Goal: Task Accomplishment & Management: Manage account settings

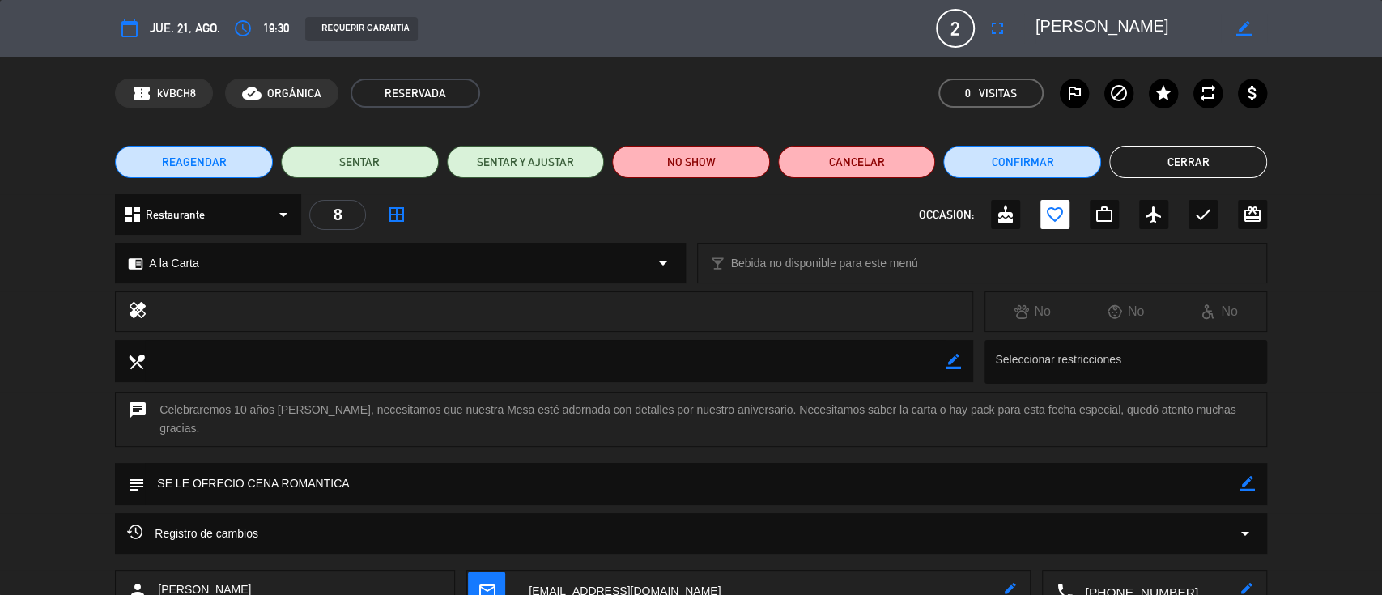
click at [1204, 152] on button "Cerrar" at bounding box center [1188, 162] width 158 height 32
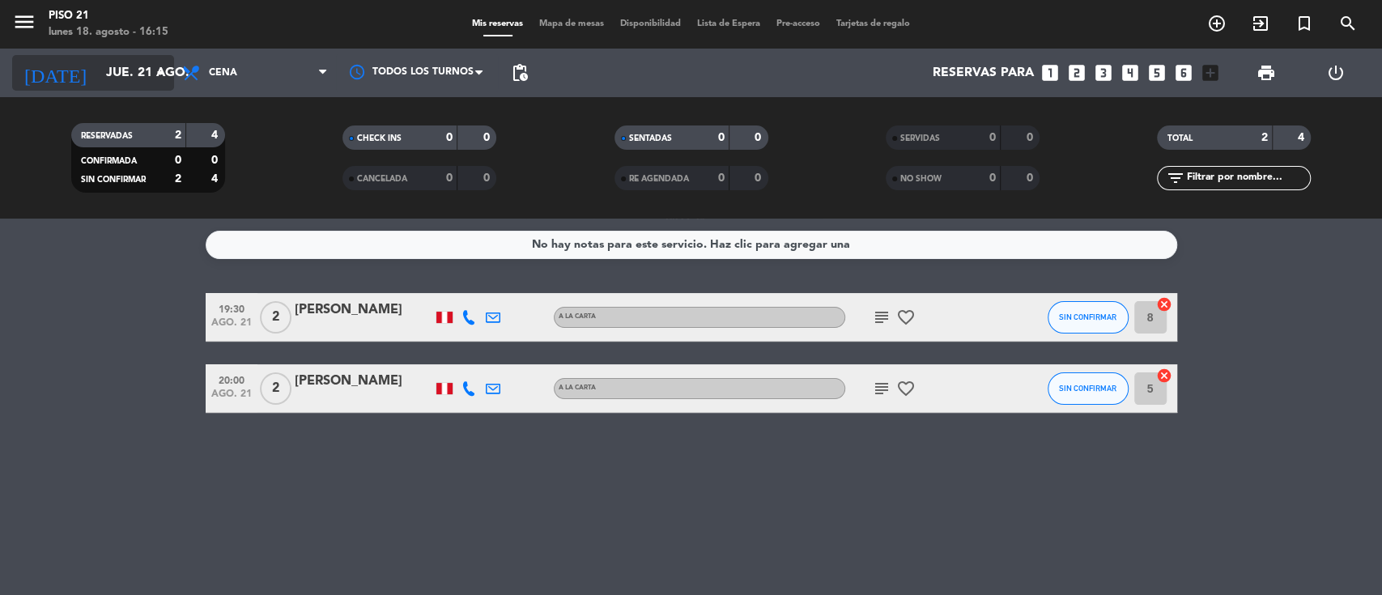
click at [121, 81] on input "jue. 21 ago." at bounding box center [183, 73] width 171 height 32
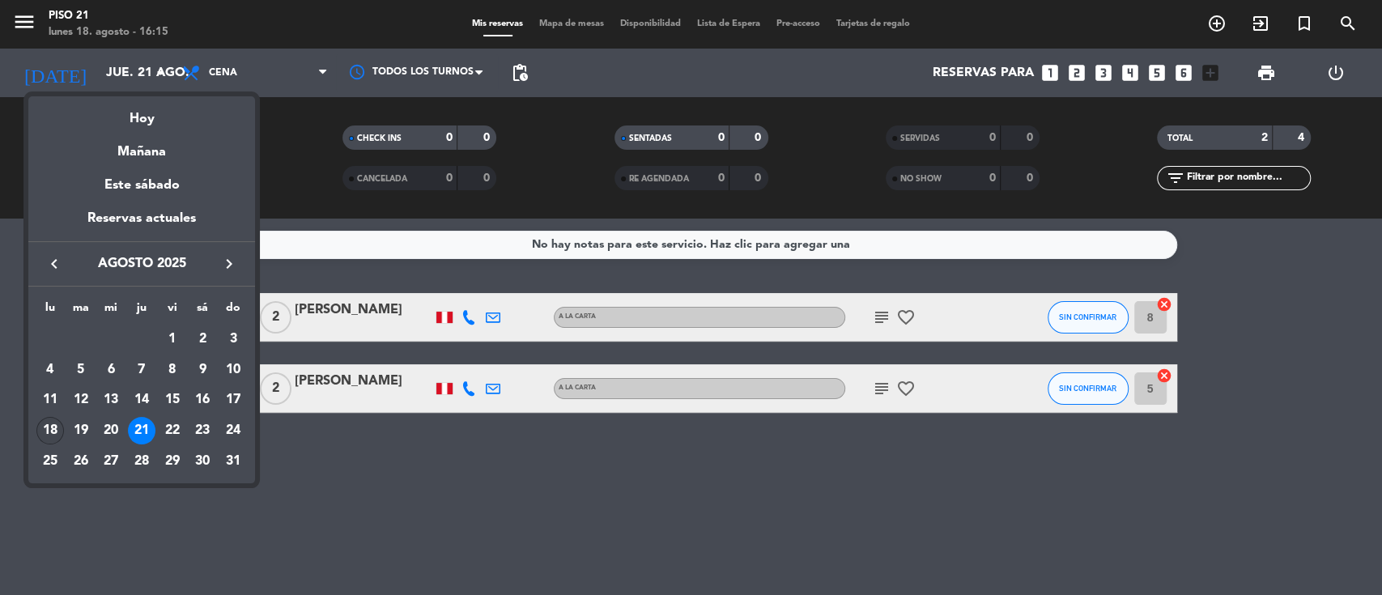
click at [48, 435] on div "18" at bounding box center [50, 431] width 28 height 28
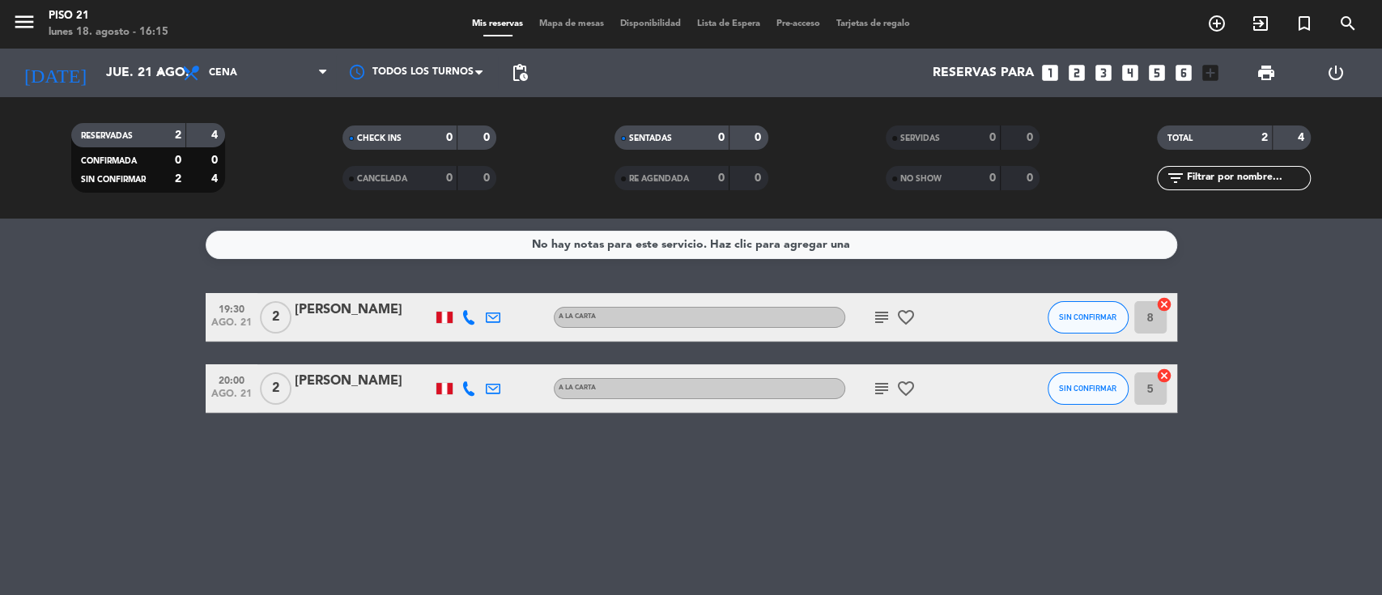
type input "lun. 18 ago."
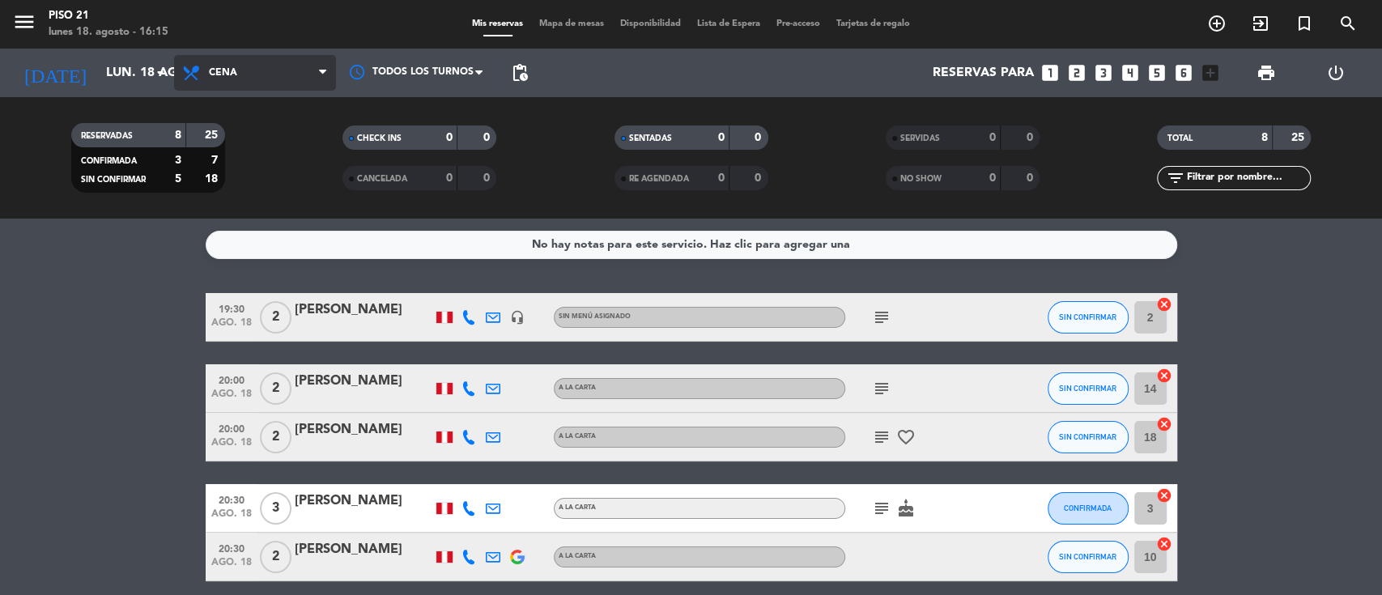
click at [251, 77] on span "Cena" at bounding box center [255, 73] width 162 height 36
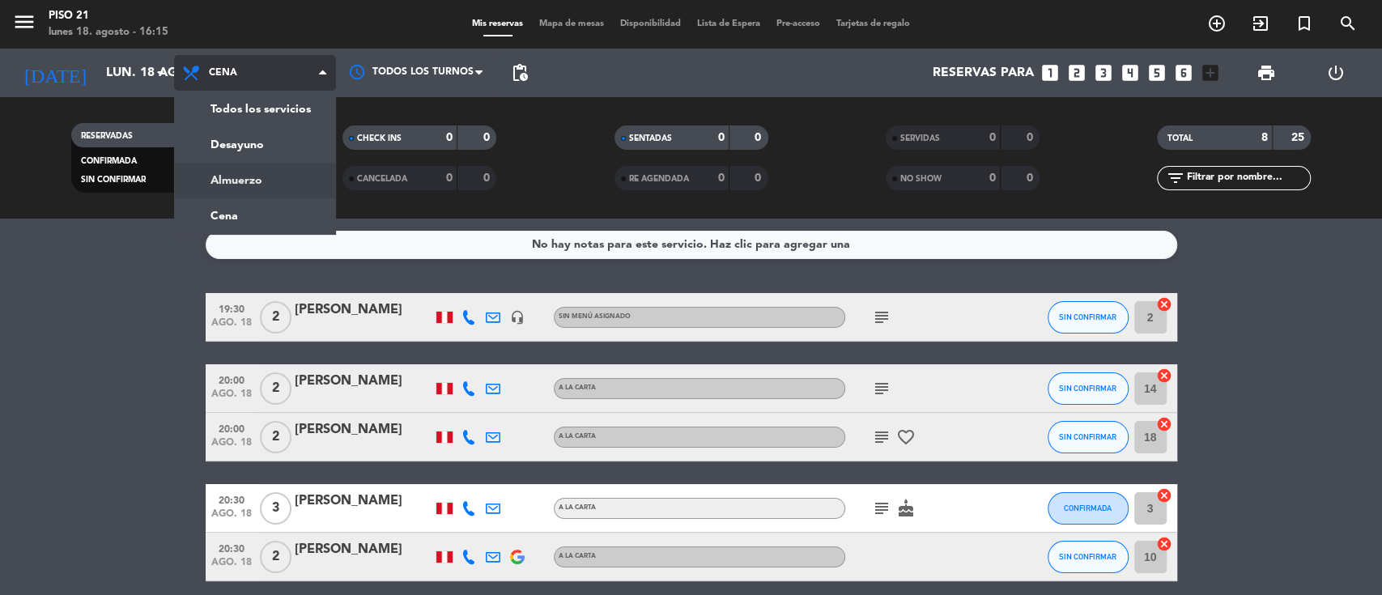
click at [236, 198] on div "menu Piso 21 [DATE] 18. agosto - 16:15 Mis reservas Mapa de mesas Disponibilida…" at bounding box center [691, 109] width 1382 height 219
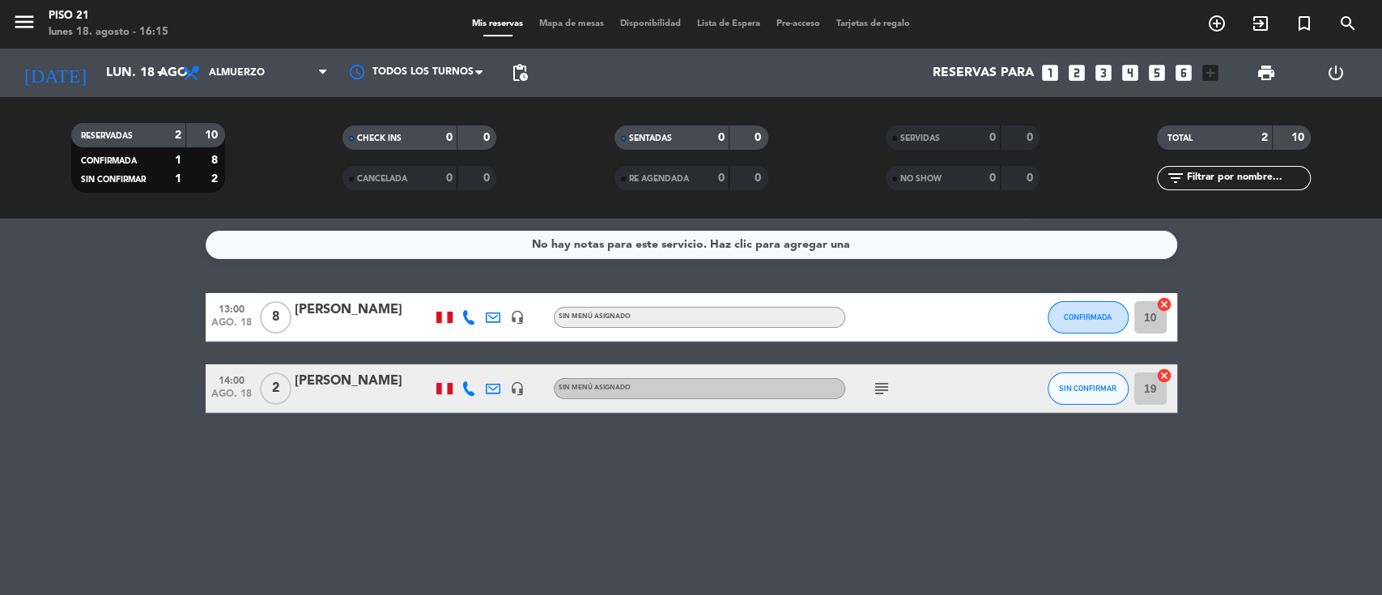
click at [346, 388] on div "[PERSON_NAME]" at bounding box center [364, 381] width 138 height 21
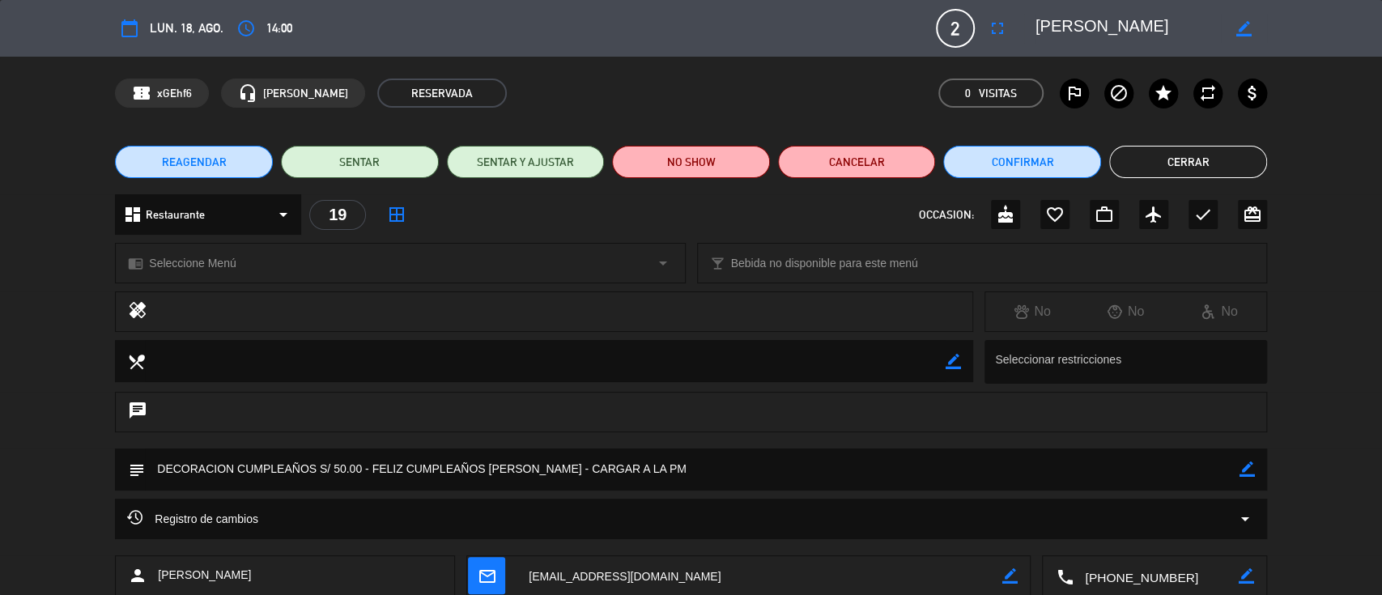
click at [1151, 181] on div "REAGENDAR SENTAR SENTAR Y AJUSTAR NO SHOW Cancelar Confirmar Cerrar" at bounding box center [691, 162] width 1382 height 65
click at [1154, 159] on button "Cerrar" at bounding box center [1188, 162] width 158 height 32
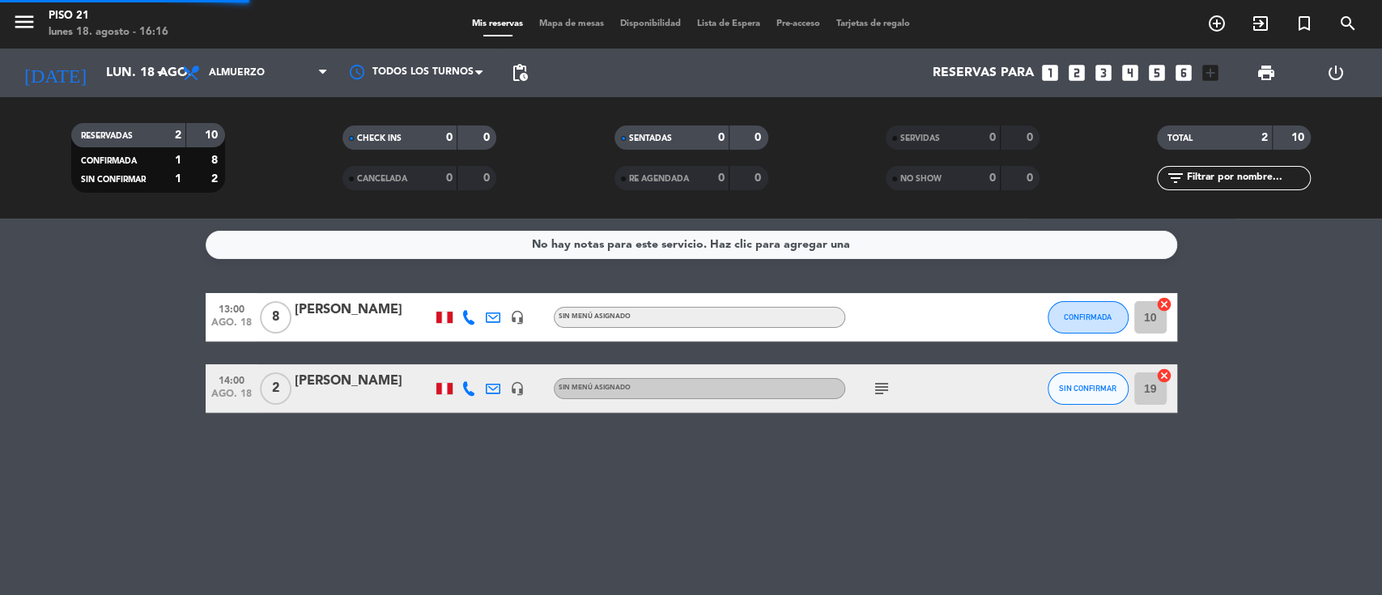
click at [1154, 159] on div "TOTAL 2 10" at bounding box center [1234, 145] width 271 height 40
